Goal: Task Accomplishment & Management: Complete application form

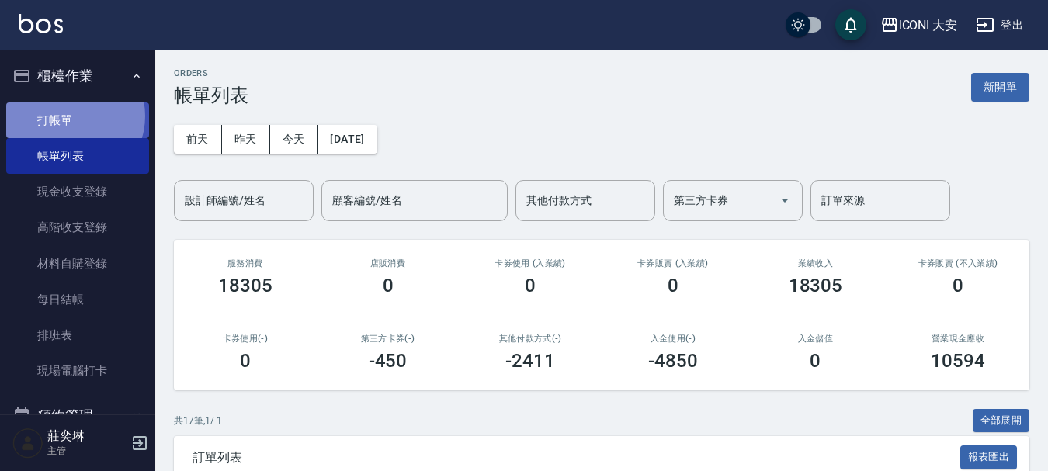
click at [68, 116] on link "打帳單" at bounding box center [77, 120] width 143 height 36
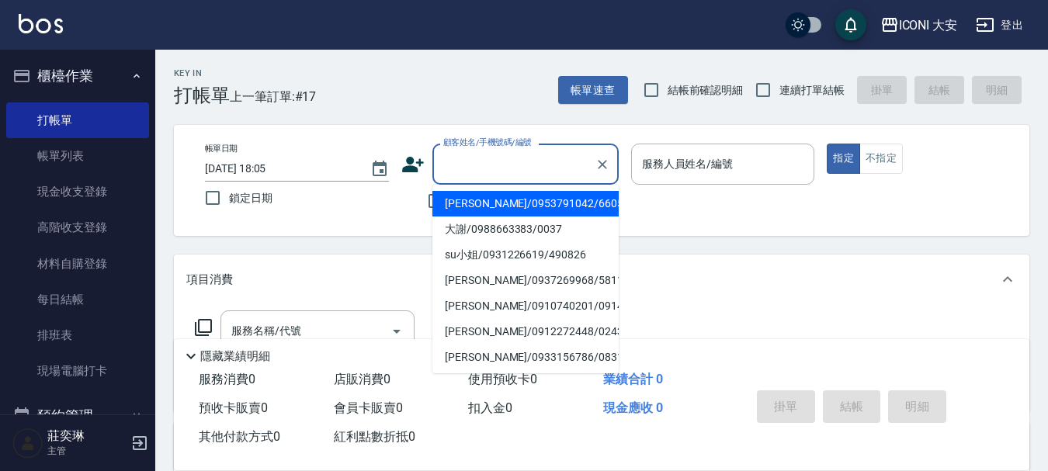
click at [512, 164] on input "顧客姓名/手機號碼/編號" at bounding box center [513, 164] width 149 height 27
click at [497, 203] on li "[PERSON_NAME]/0953791042/660520" at bounding box center [525, 204] width 186 height 26
type input "[PERSON_NAME]/0953791042/660520"
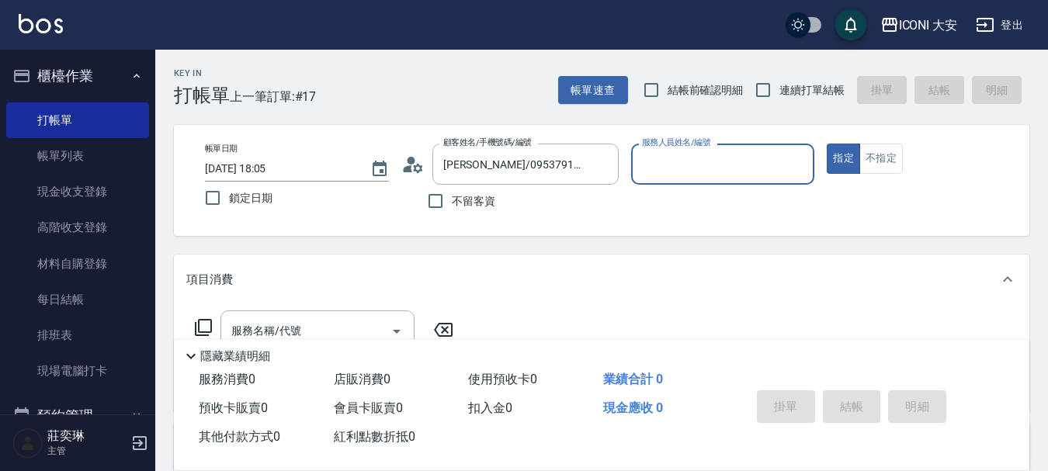
type input "Happy-9"
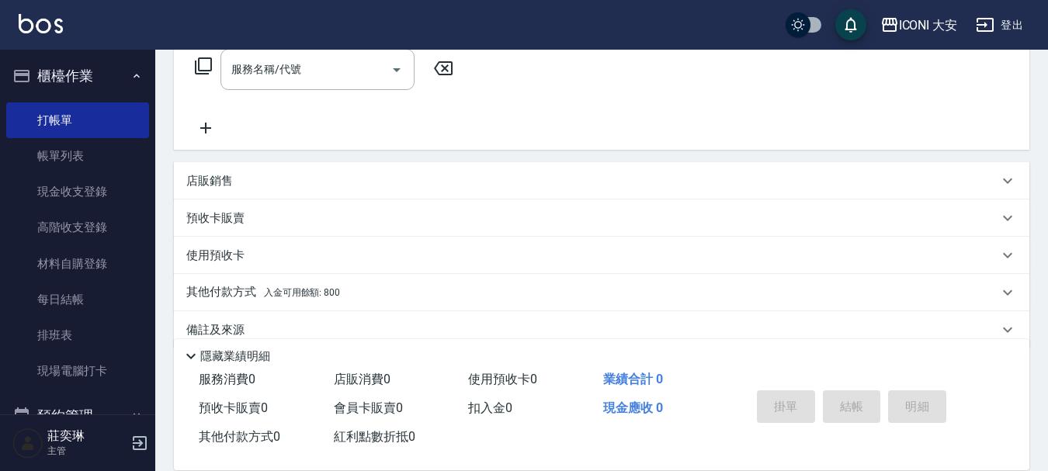
scroll to position [288, 0]
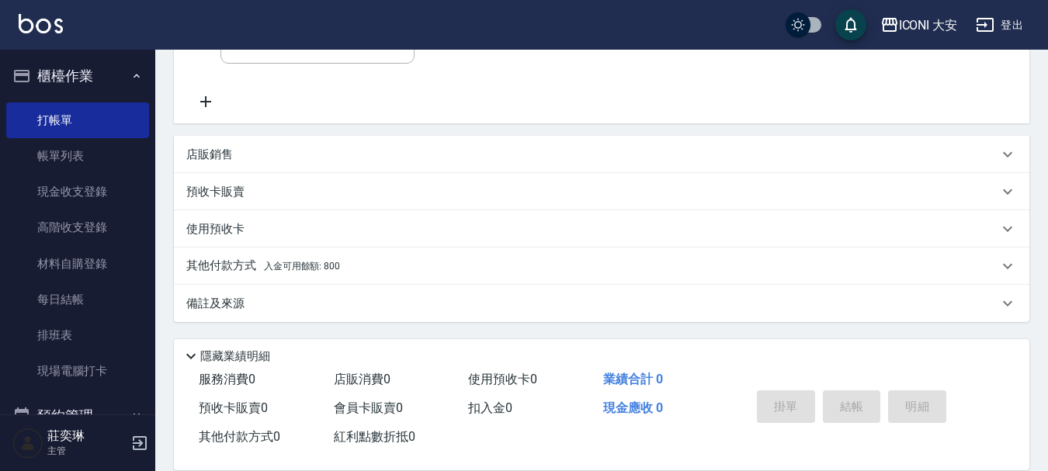
drag, startPoint x: 325, startPoint y: 264, endPoint x: 335, endPoint y: 261, distance: 10.6
click at [325, 264] on span "入金可用餘額: 800" at bounding box center [302, 266] width 76 height 11
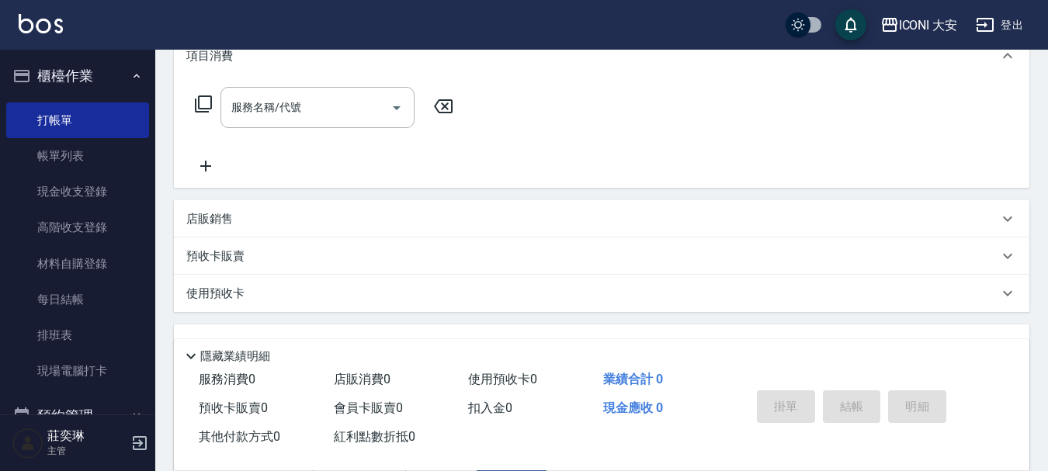
scroll to position [133, 0]
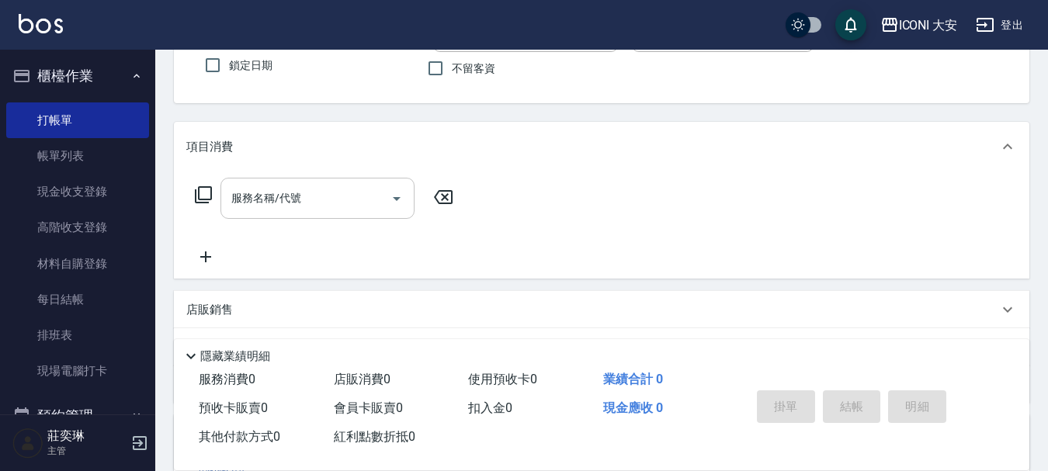
click at [353, 206] on input "服務名稱/代號" at bounding box center [305, 198] width 157 height 27
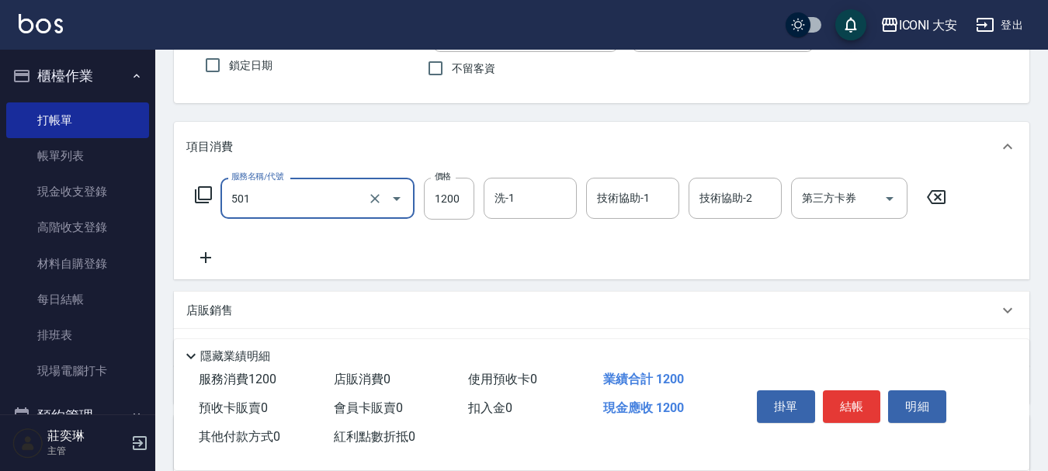
type input "染髮(501)"
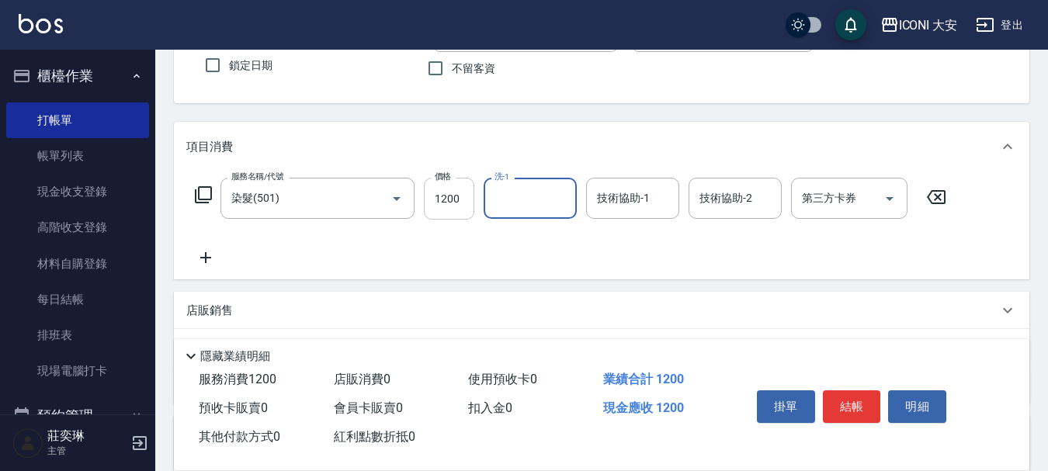
click at [459, 192] on input "1200" at bounding box center [449, 199] width 50 height 42
type input "1500"
type input "Happy-9"
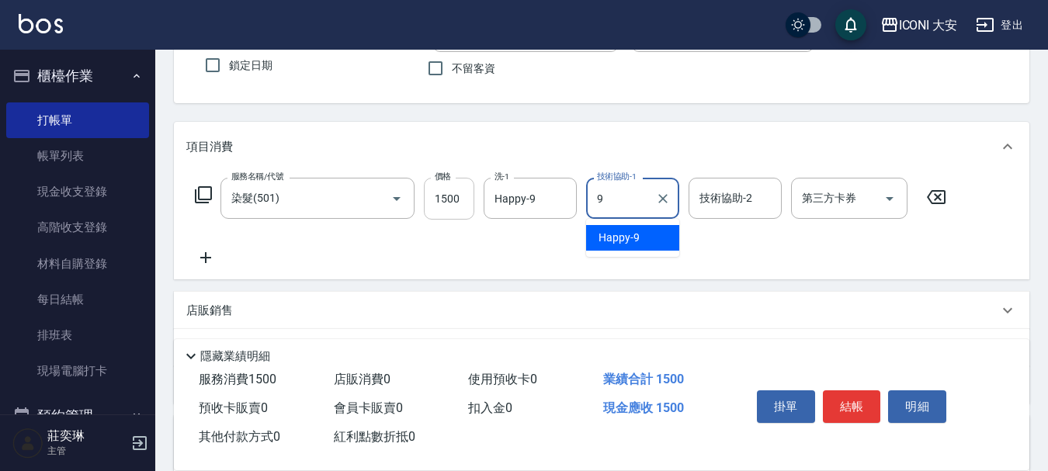
type input "Happy-9"
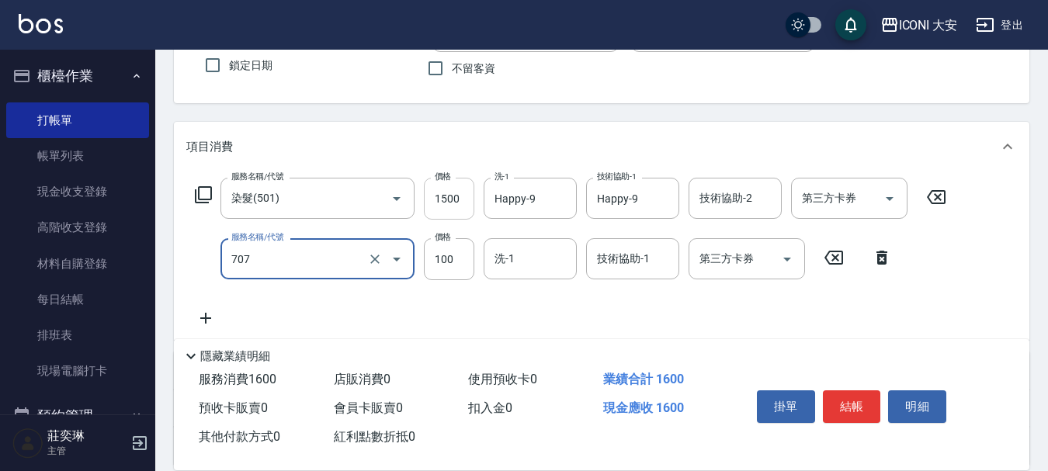
type input "瞬間護髮(707)"
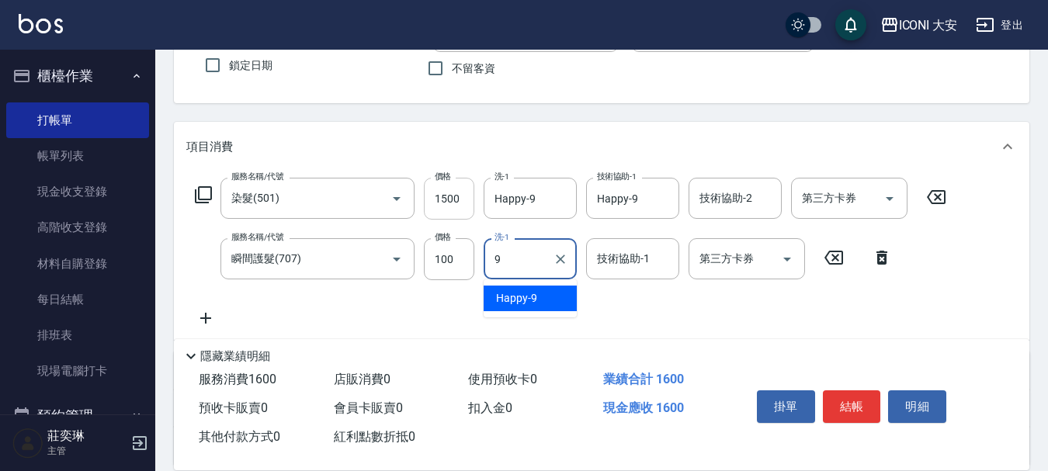
type input "Happy-9"
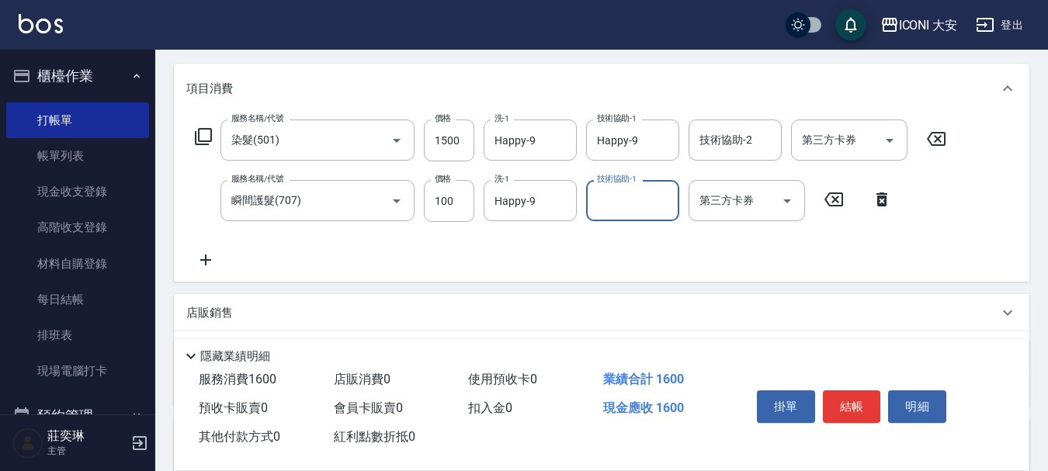
scroll to position [443, 0]
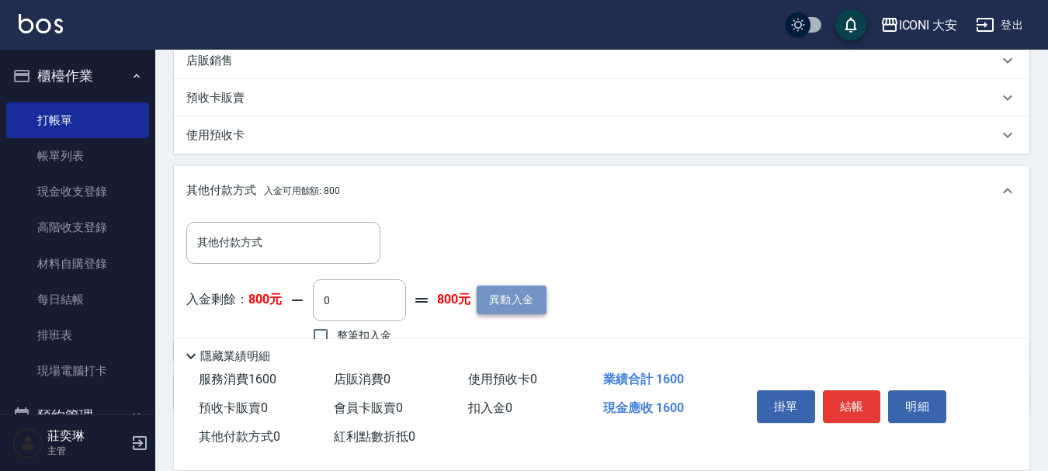
click at [527, 306] on button "異動入金" at bounding box center [512, 300] width 70 height 29
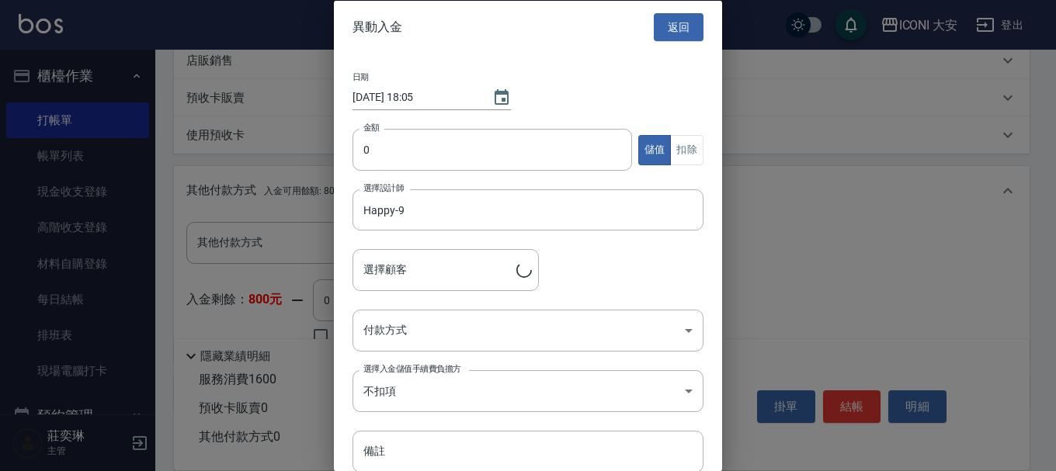
type input "[PERSON_NAME]/0953791042/660520"
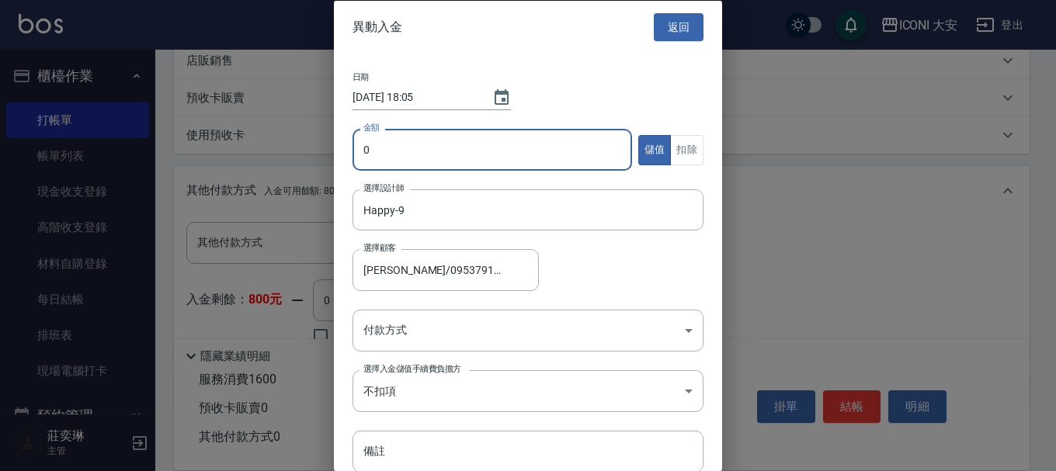
click at [435, 148] on input "0" at bounding box center [491, 150] width 279 height 42
type input "11000"
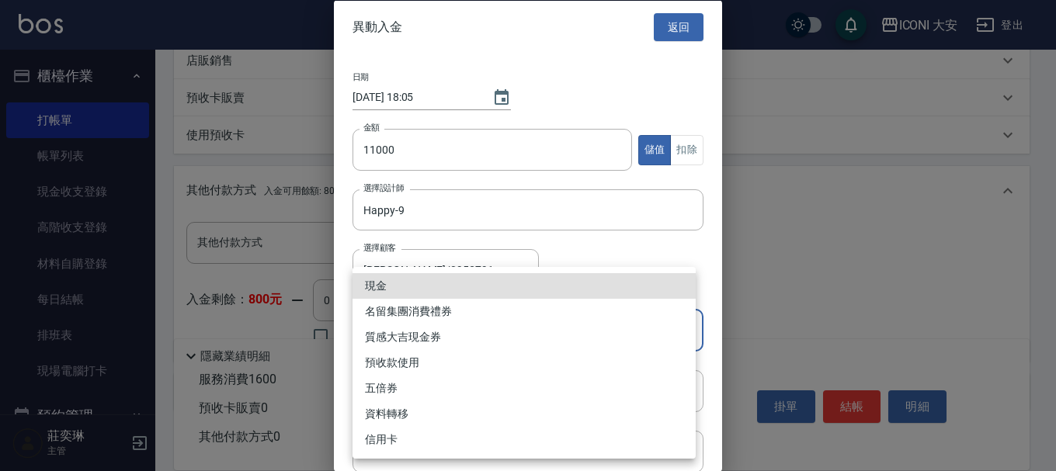
click at [465, 319] on body "ICONI 大安 登出 櫃檯作業 打帳單 帳單列表 現金收支登錄 高階收支登錄 材料自購登錄 每日結帳 排班表 現場電腦打卡 預約管理 預約管理 單日預約紀錄…" at bounding box center [528, 59] width 1056 height 1004
click at [417, 286] on li "現金" at bounding box center [523, 286] width 343 height 26
type input "現金"
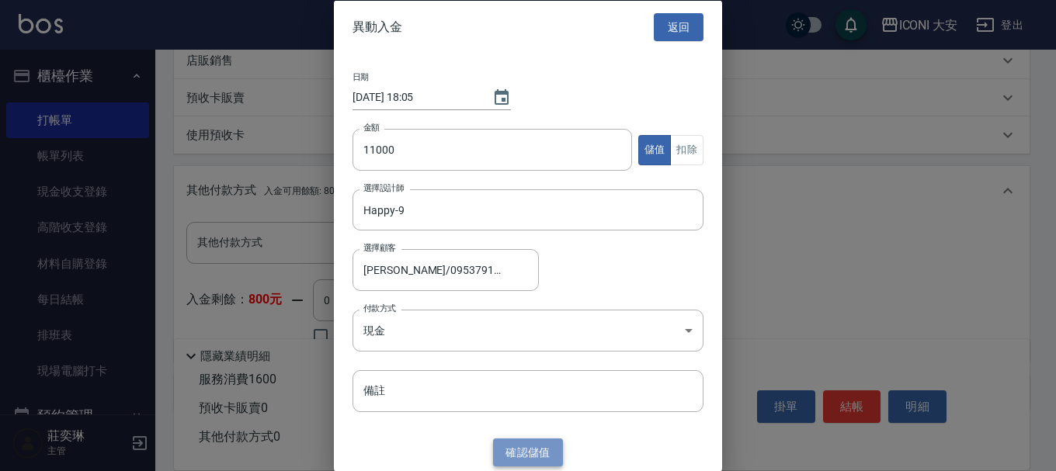
click at [519, 449] on button "確認 儲值" at bounding box center [528, 452] width 70 height 29
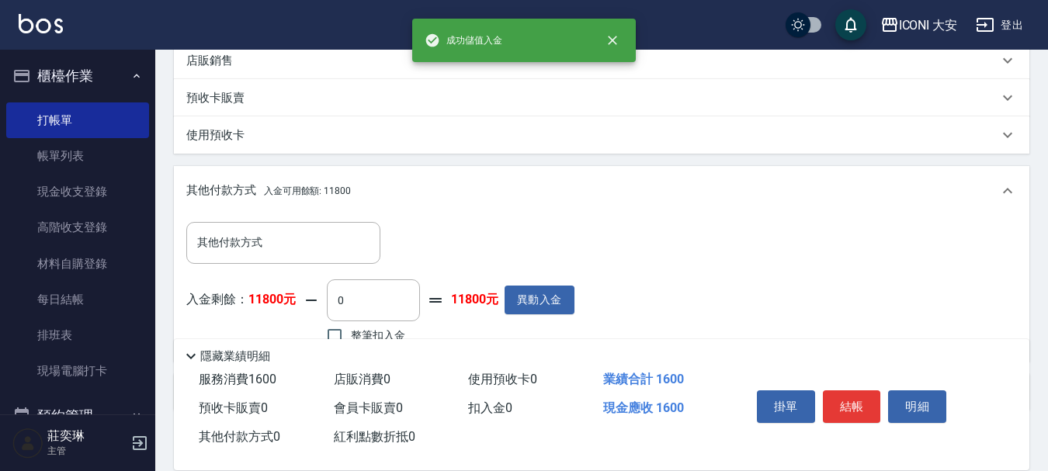
scroll to position [533, 0]
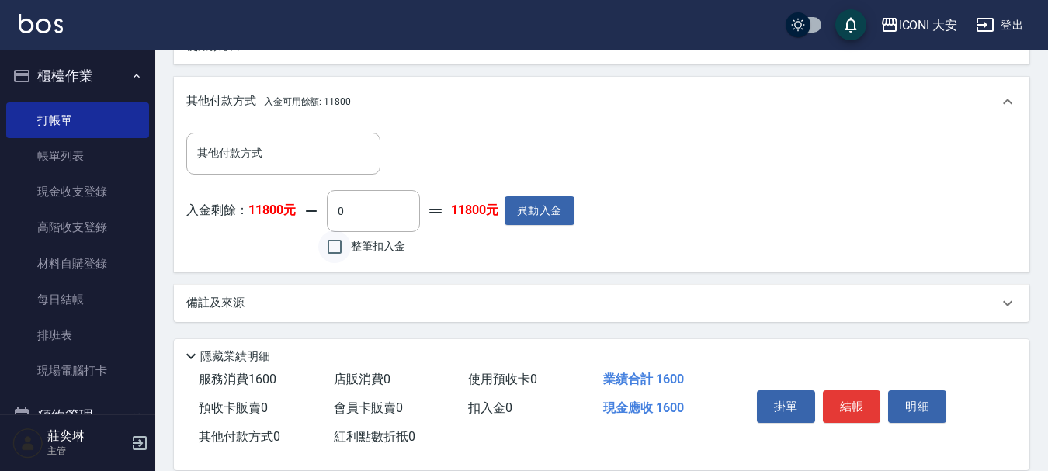
click at [341, 251] on input "整筆扣入金" at bounding box center [334, 247] width 33 height 33
checkbox input "true"
type input "1600"
click at [844, 401] on button "結帳" at bounding box center [852, 407] width 58 height 33
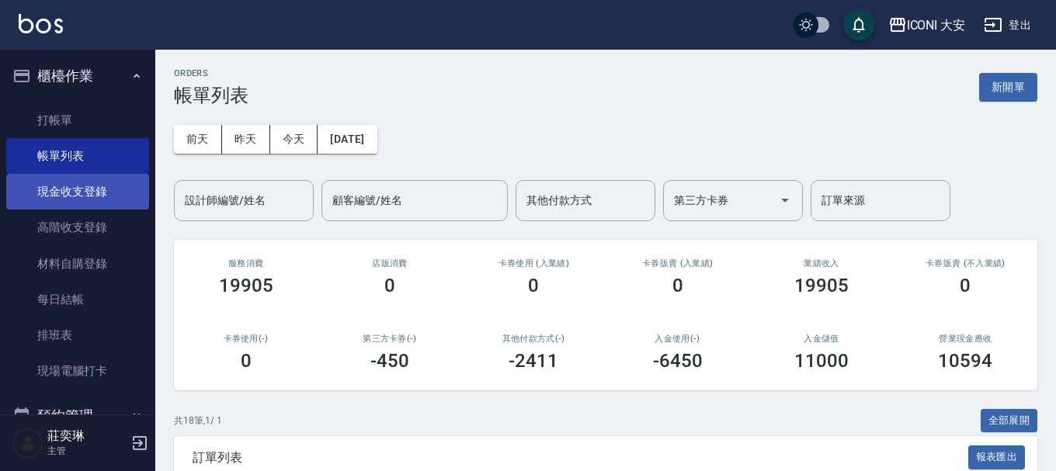
click at [41, 193] on link "現金收支登錄" at bounding box center [77, 192] width 143 height 36
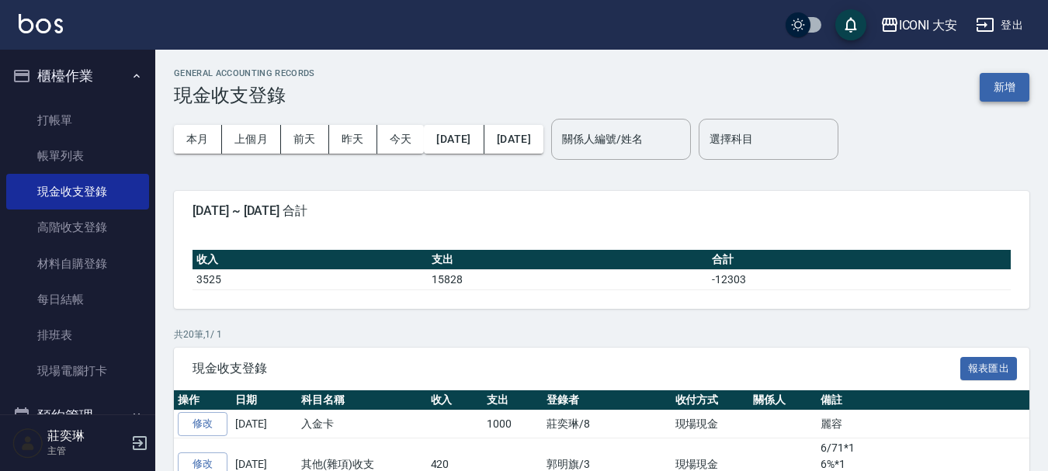
click at [1013, 90] on button "新增" at bounding box center [1005, 87] width 50 height 29
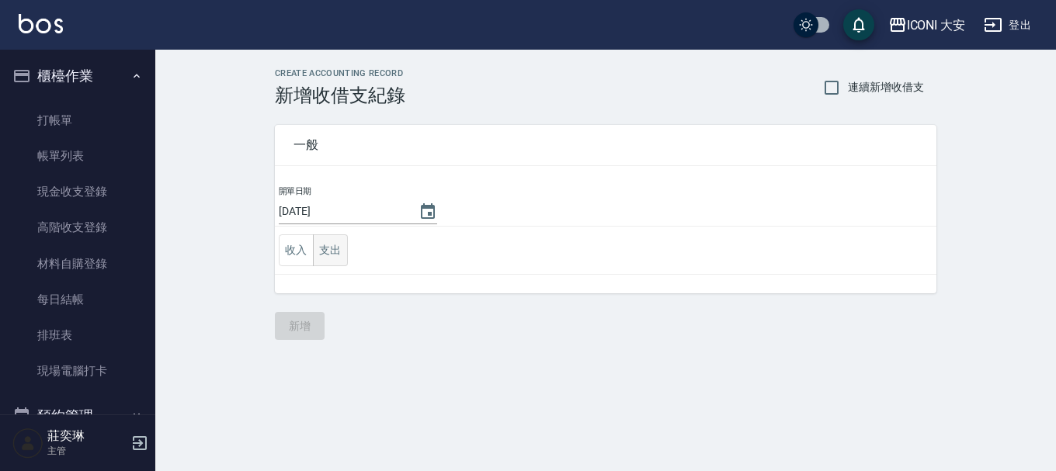
click at [338, 247] on button "支出" at bounding box center [330, 250] width 35 height 32
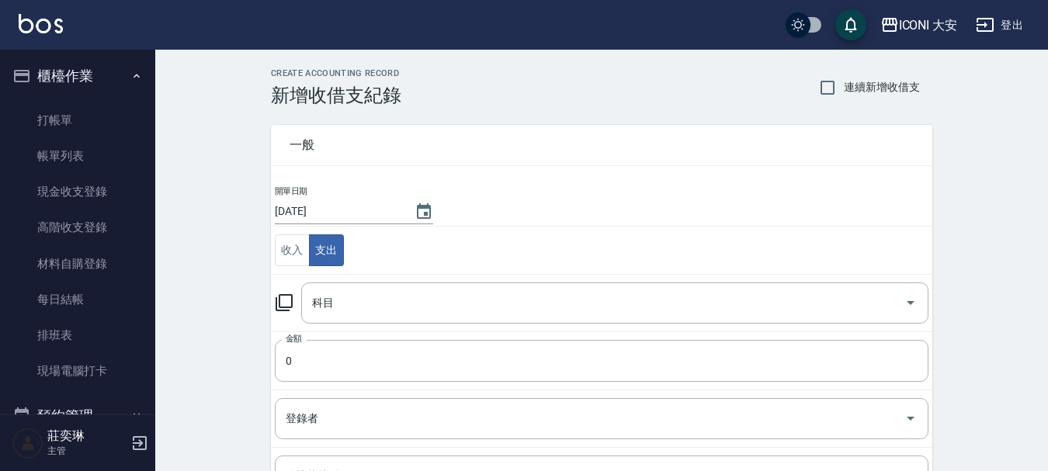
click at [290, 307] on icon at bounding box center [284, 302] width 17 height 17
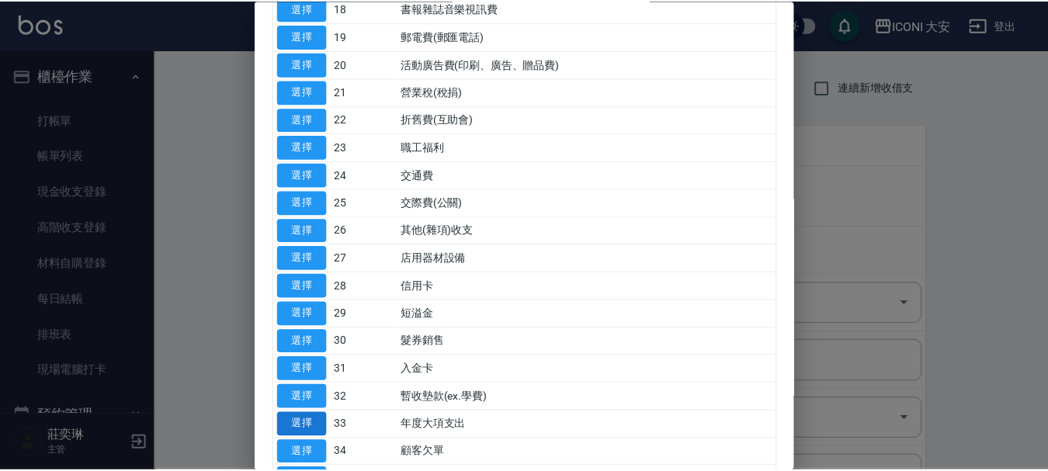
scroll to position [748, 0]
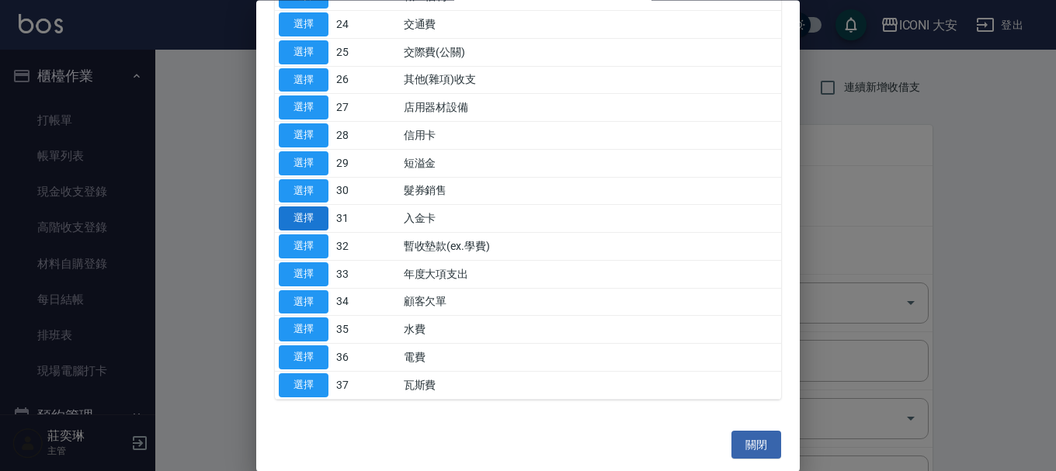
click at [315, 220] on button "選擇" at bounding box center [304, 219] width 50 height 24
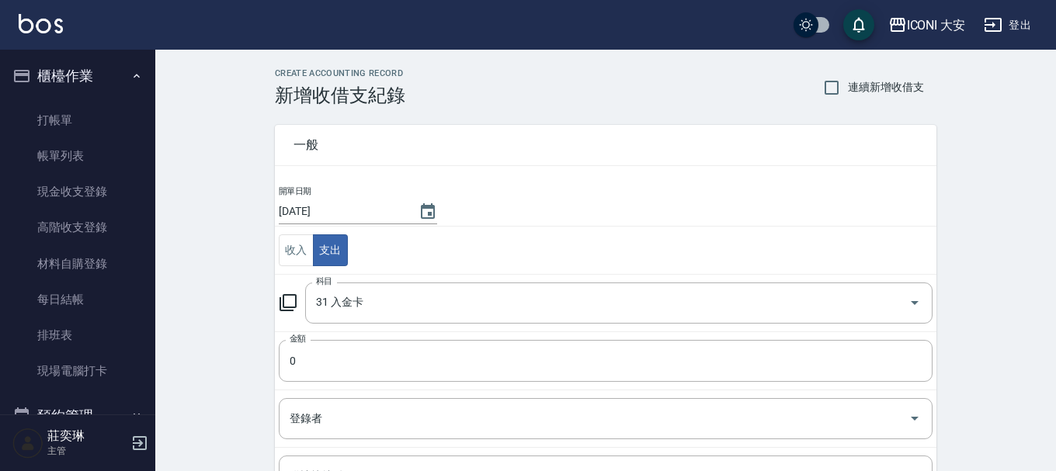
type input "31 入金卡"
click at [308, 375] on input "0" at bounding box center [602, 361] width 654 height 42
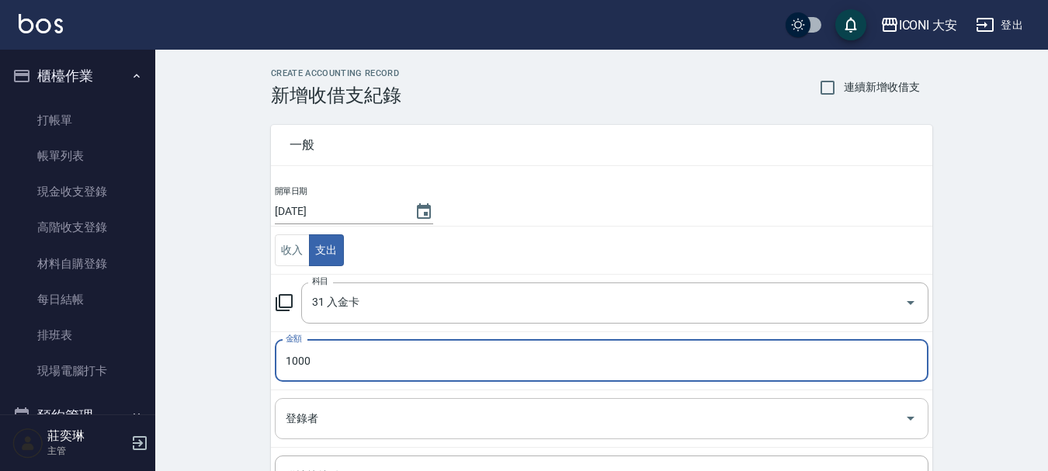
type input "1000"
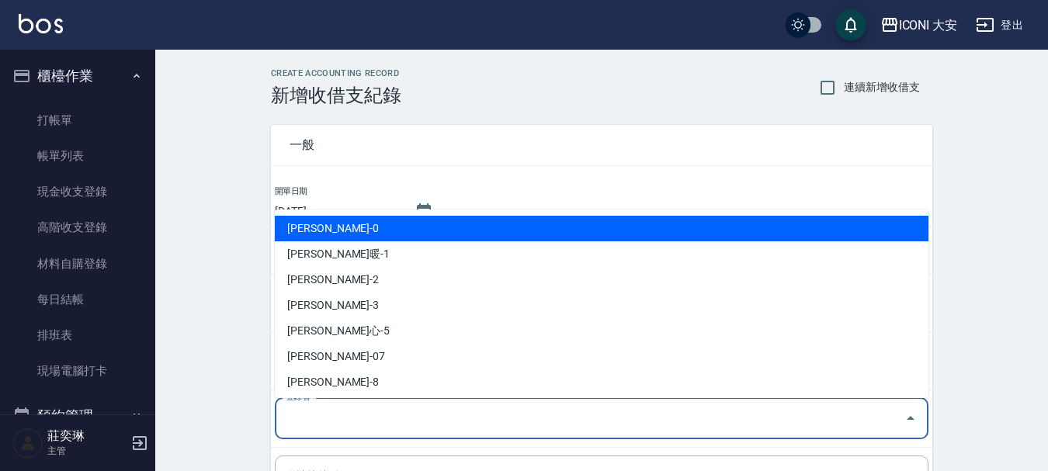
click at [319, 428] on input "登錄者" at bounding box center [590, 418] width 616 height 27
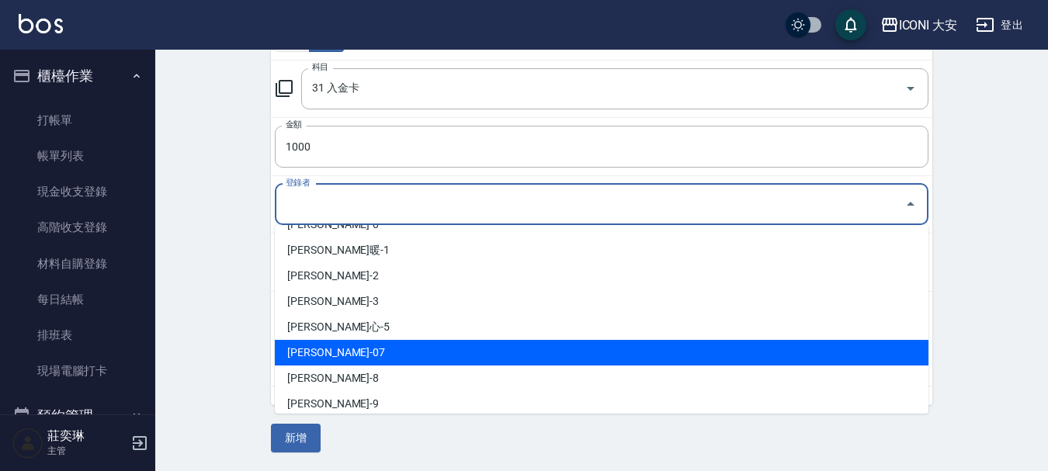
scroll to position [29, 0]
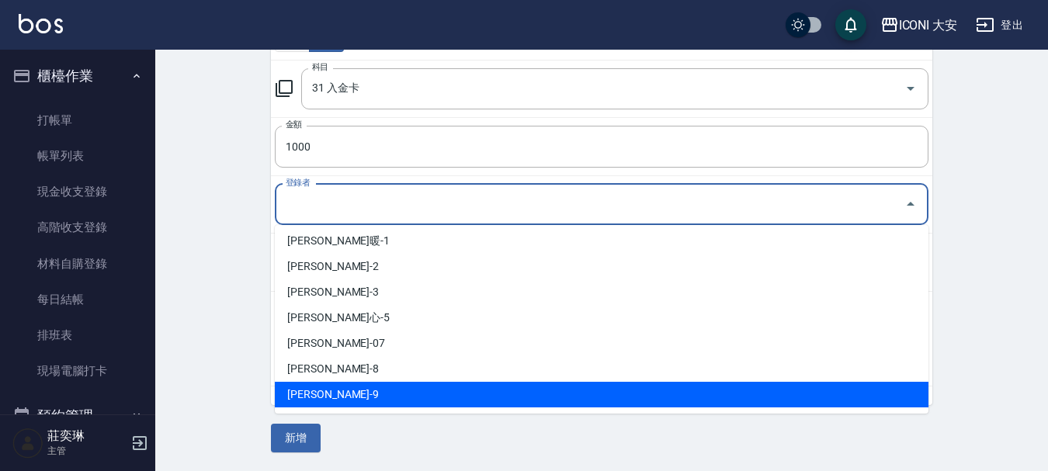
click at [300, 397] on li "[PERSON_NAME]-9" at bounding box center [602, 395] width 654 height 26
type input "[PERSON_NAME]-9"
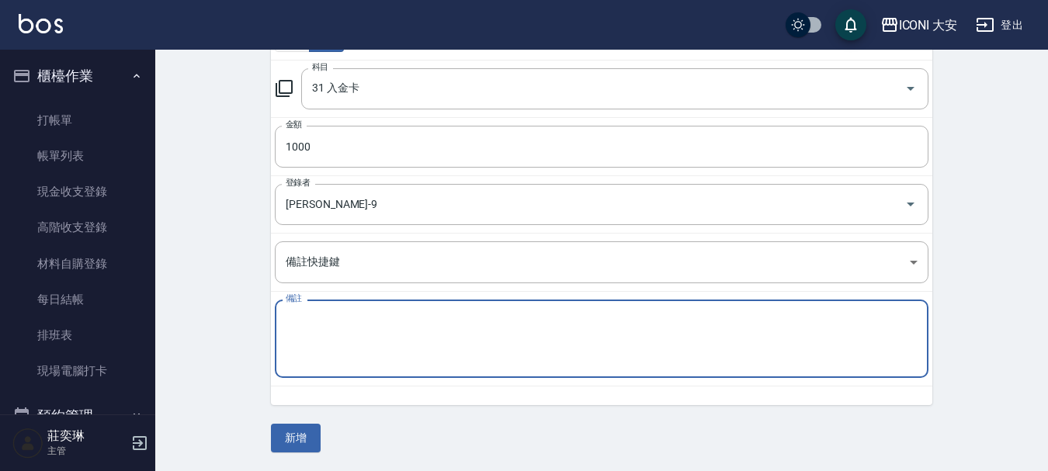
click at [346, 347] on textarea "備註" at bounding box center [602, 339] width 632 height 53
type textarea "[PERSON_NAME]領"
drag, startPoint x: 302, startPoint y: 441, endPoint x: 265, endPoint y: 432, distance: 38.4
click at [300, 441] on button "新增" at bounding box center [296, 438] width 50 height 29
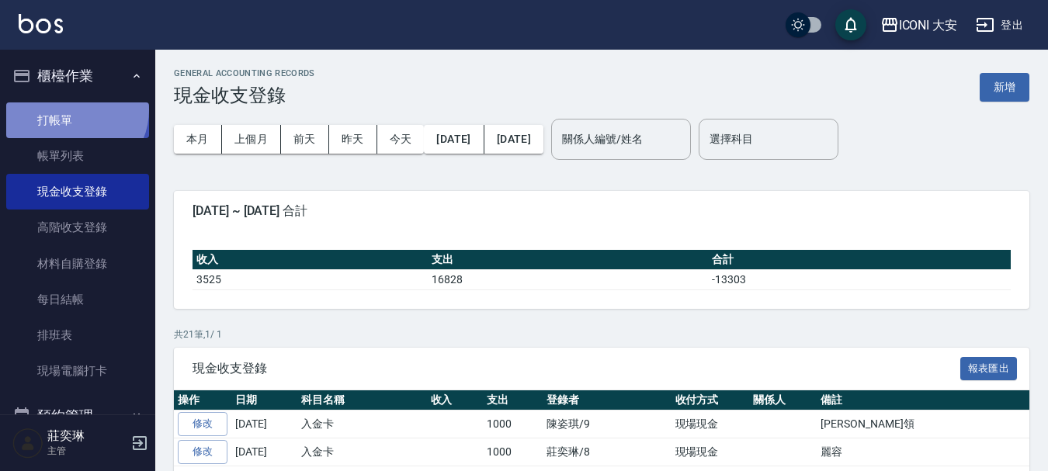
click at [75, 109] on link "打帳單" at bounding box center [77, 120] width 143 height 36
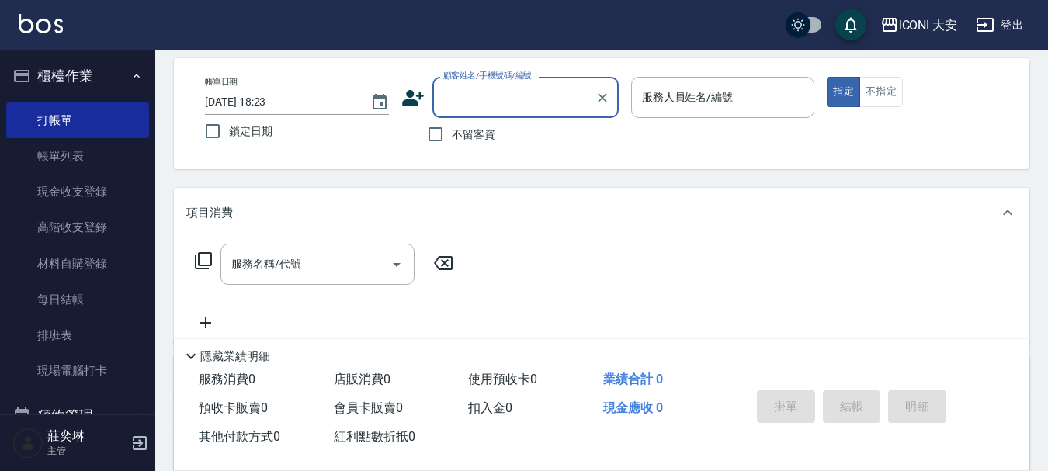
scroll to position [155, 0]
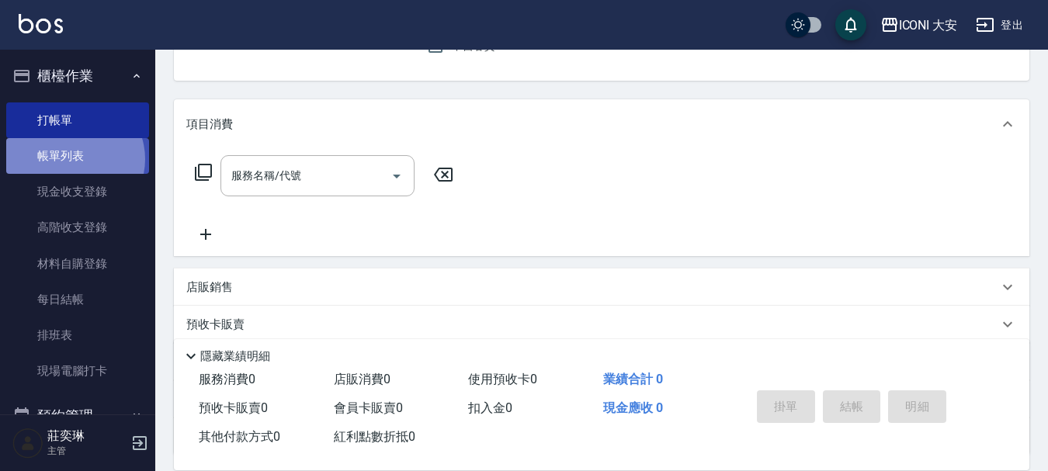
click at [72, 159] on link "帳單列表" at bounding box center [77, 156] width 143 height 36
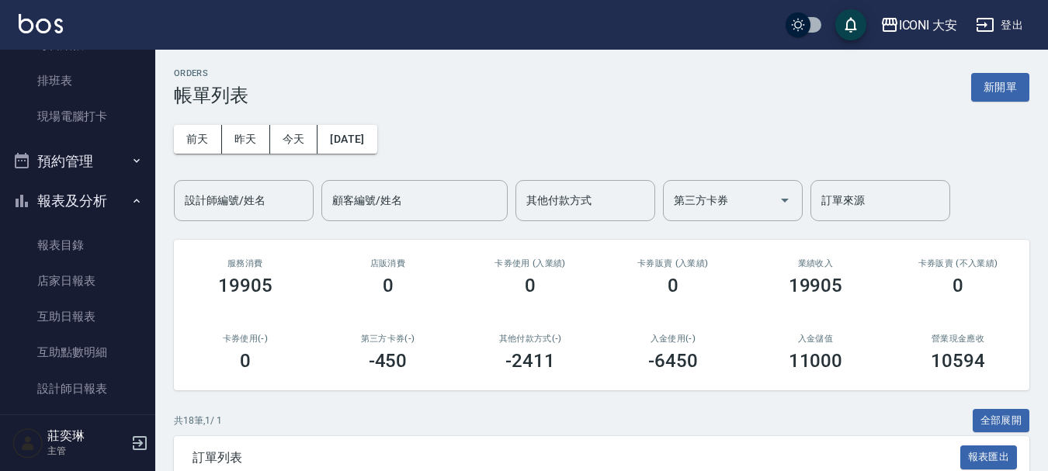
scroll to position [233, 0]
